Goal: Information Seeking & Learning: Learn about a topic

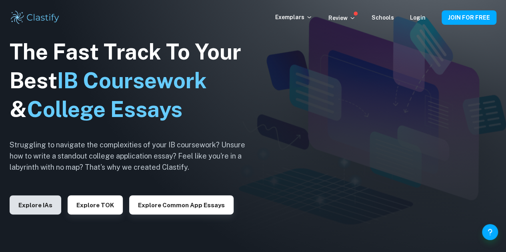
click at [38, 202] on button "Explore IAs" at bounding box center [36, 205] width 52 height 19
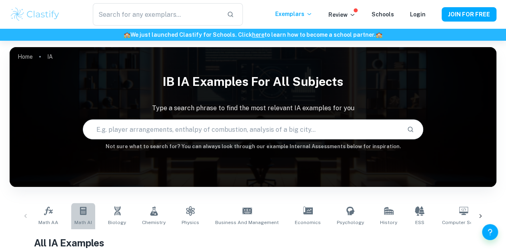
click at [79, 216] on link "Math AI" at bounding box center [83, 216] width 24 height 26
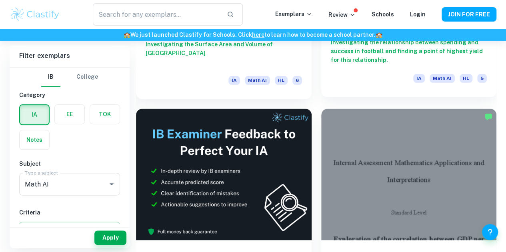
scroll to position [374, 0]
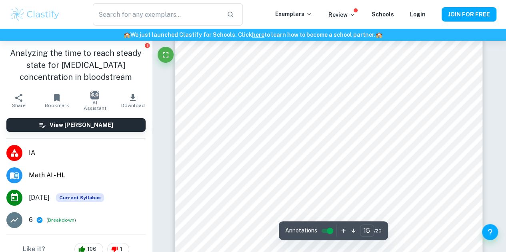
scroll to position [6379, 0]
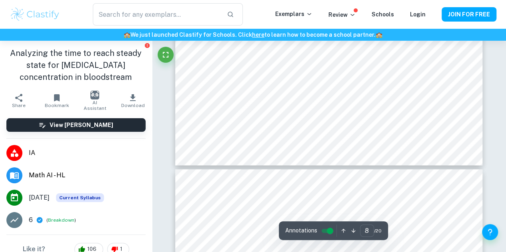
type input "7"
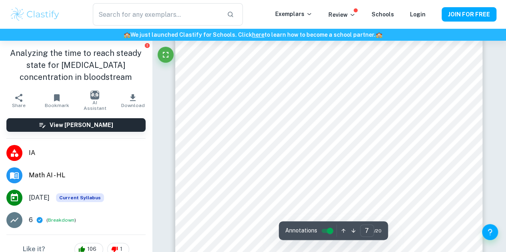
scroll to position [2772, 0]
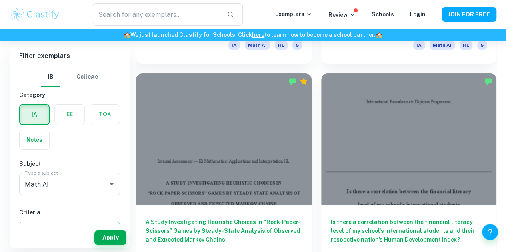
scroll to position [1549, 0]
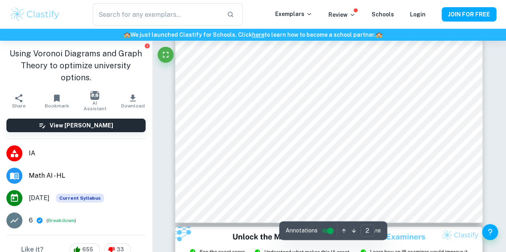
scroll to position [744, 0]
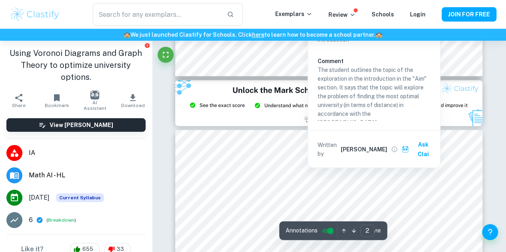
type input "3"
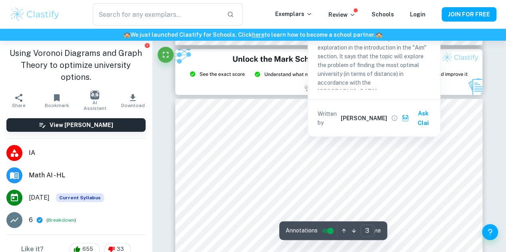
scroll to position [935, 0]
